Goal: Information Seeking & Learning: Check status

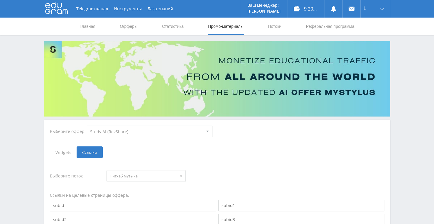
select select "376"
click at [170, 23] on link "Статистика" at bounding box center [172, 27] width 23 height 18
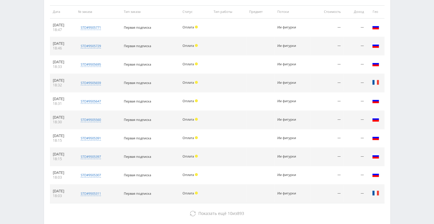
scroll to position [117, 0]
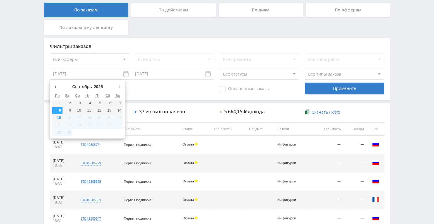
click at [101, 74] on input "[DATE]" at bounding box center [91, 74] width 82 height 12
click at [170, 93] on div "Оплаченные заказы Применить" at bounding box center [217, 89] width 334 height 12
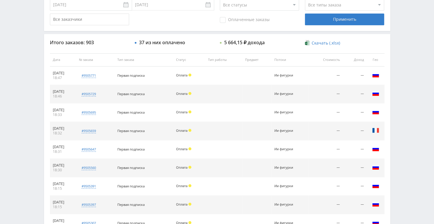
scroll to position [267, 0]
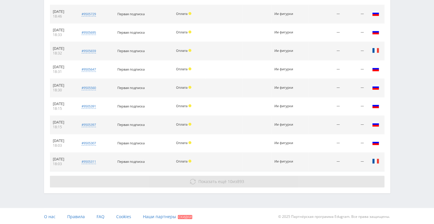
click at [199, 185] on button "Показать ещё 10 из 893" at bounding box center [217, 182] width 334 height 12
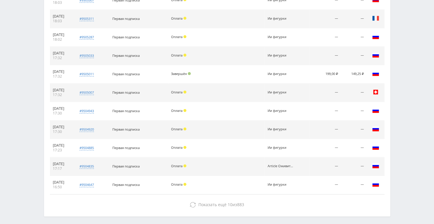
scroll to position [413, 0]
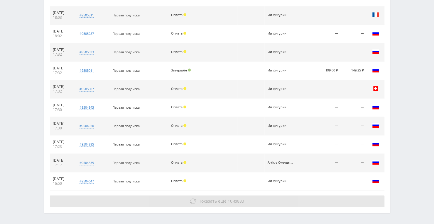
click at [211, 203] on button "Показать ещё 10 из 883" at bounding box center [217, 202] width 334 height 12
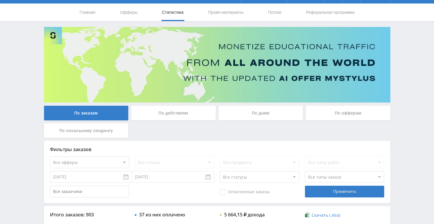
scroll to position [0, 0]
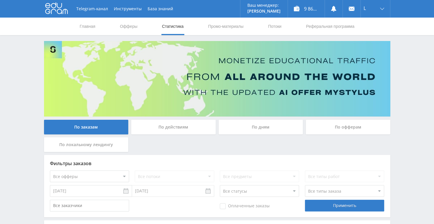
click at [185, 132] on div "По действиям" at bounding box center [173, 127] width 84 height 15
click at [0, 0] on input "По действиям" at bounding box center [0, 0] width 0 height 0
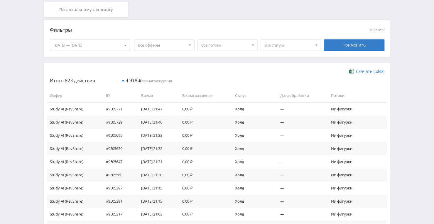
scroll to position [147, 0]
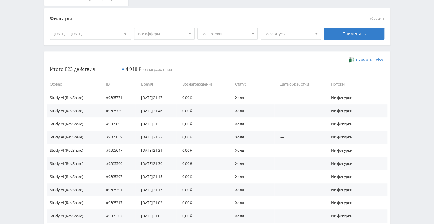
click at [247, 33] on span "Все потоки" at bounding box center [225, 33] width 48 height 11
click at [287, 34] on span "Все статусы" at bounding box center [288, 33] width 48 height 11
click at [249, 16] on div "Фильтры" at bounding box center [175, 18] width 250 height 9
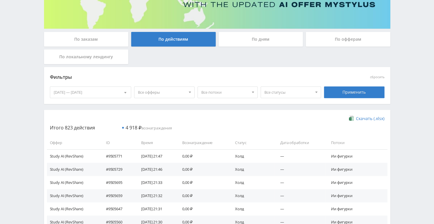
click at [248, 44] on div "По дням" at bounding box center [261, 39] width 84 height 15
click at [0, 0] on input "По дням" at bounding box center [0, 0] width 0 height 0
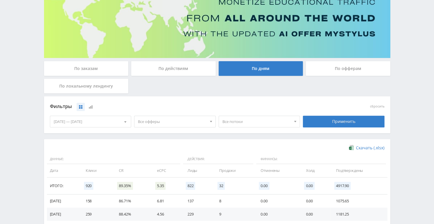
scroll to position [0, 0]
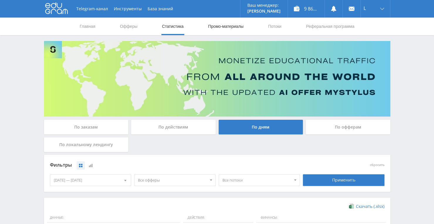
click at [228, 28] on link "Промо-материалы" at bounding box center [225, 27] width 36 height 18
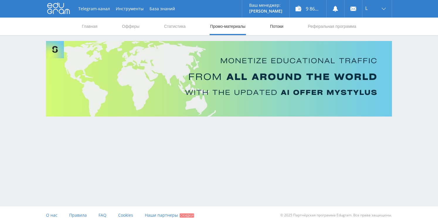
click at [281, 30] on link "Потоки" at bounding box center [277, 27] width 15 height 18
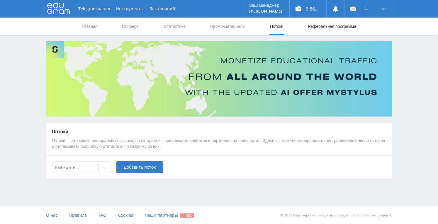
click at [319, 26] on link "Реферальная программа" at bounding box center [332, 27] width 50 height 18
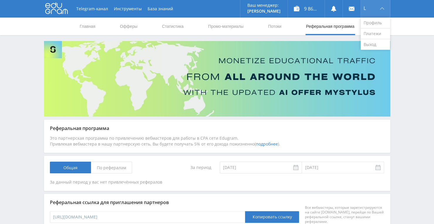
click at [377, 10] on div "L" at bounding box center [375, 9] width 29 height 18
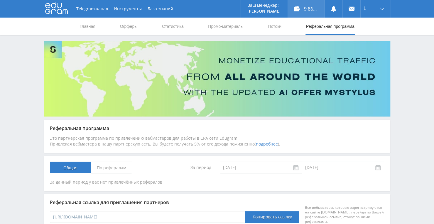
click at [314, 10] on div "9 861,95 ₽" at bounding box center [306, 9] width 37 height 18
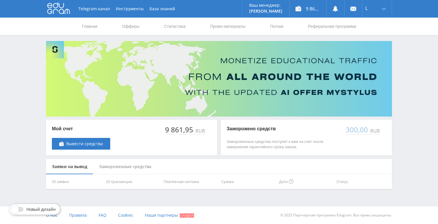
click at [258, 147] on p "Замороженные средства поступят к вам на счет после завершения гарантийного срок…" at bounding box center [283, 144] width 113 height 11
click at [16, 210] on span at bounding box center [15, 209] width 7 height 7
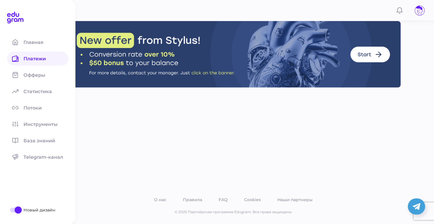
click at [18, 211] on span at bounding box center [18, 210] width 7 height 7
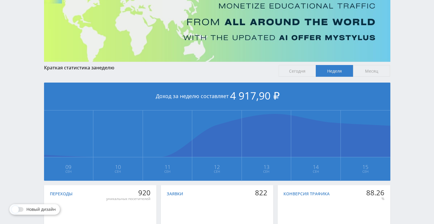
scroll to position [59, 0]
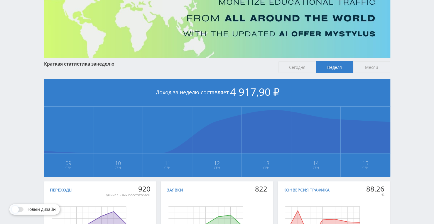
click at [372, 64] on span "Месяц" at bounding box center [371, 67] width 37 height 12
click at [0, 0] on input "Месяц" at bounding box center [0, 0] width 0 height 0
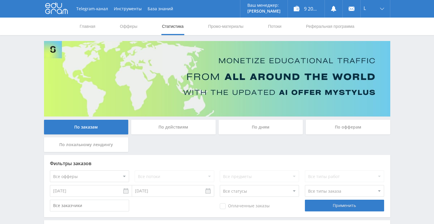
scroll to position [192, 0]
